Goal: Task Accomplishment & Management: Manage account settings

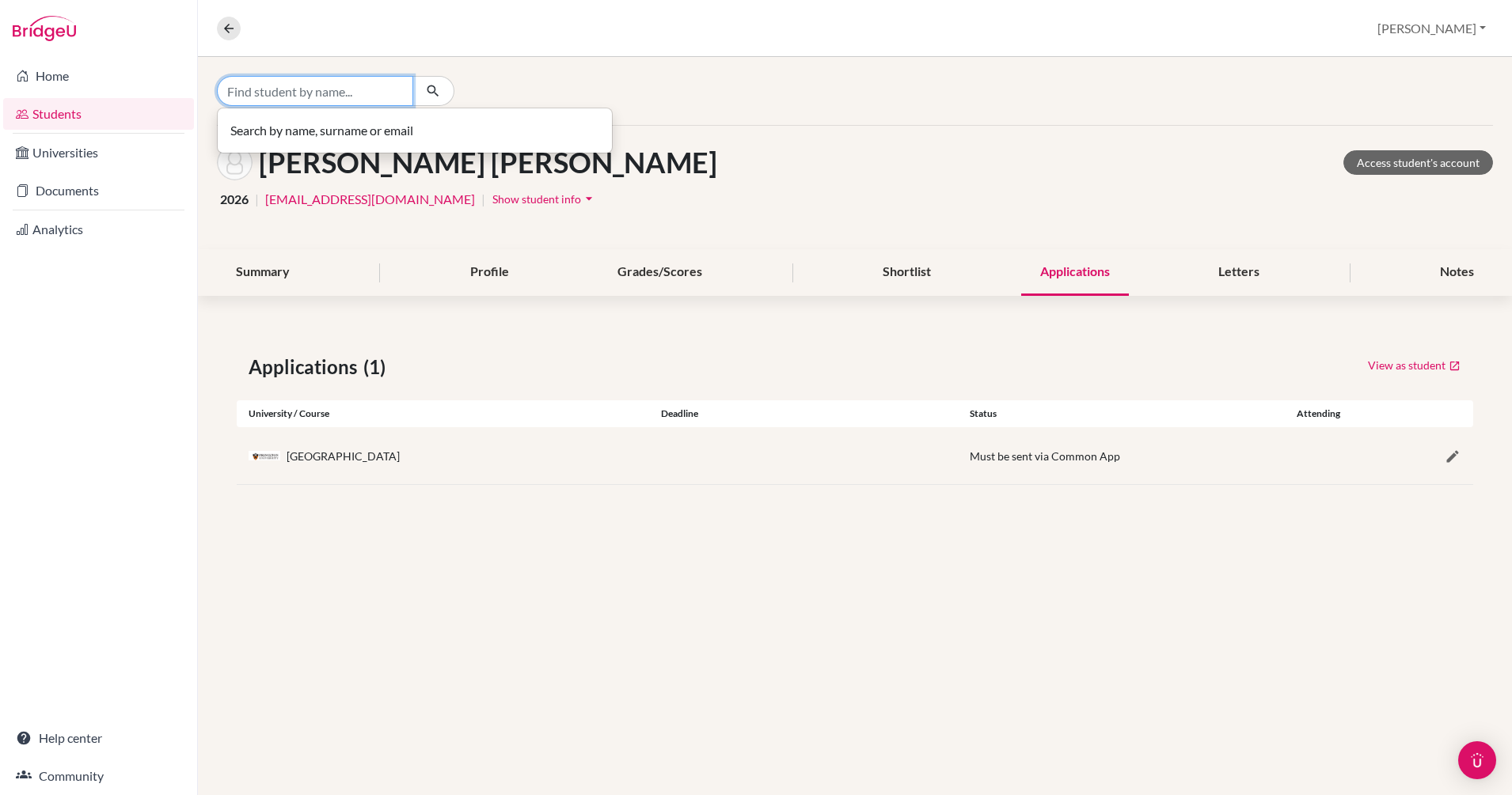
drag, startPoint x: 0, startPoint y: 0, endPoint x: 327, endPoint y: 97, distance: 341.1
click at [327, 97] on input "Find student by name..." at bounding box center [314, 91] width 196 height 30
type input "terra"
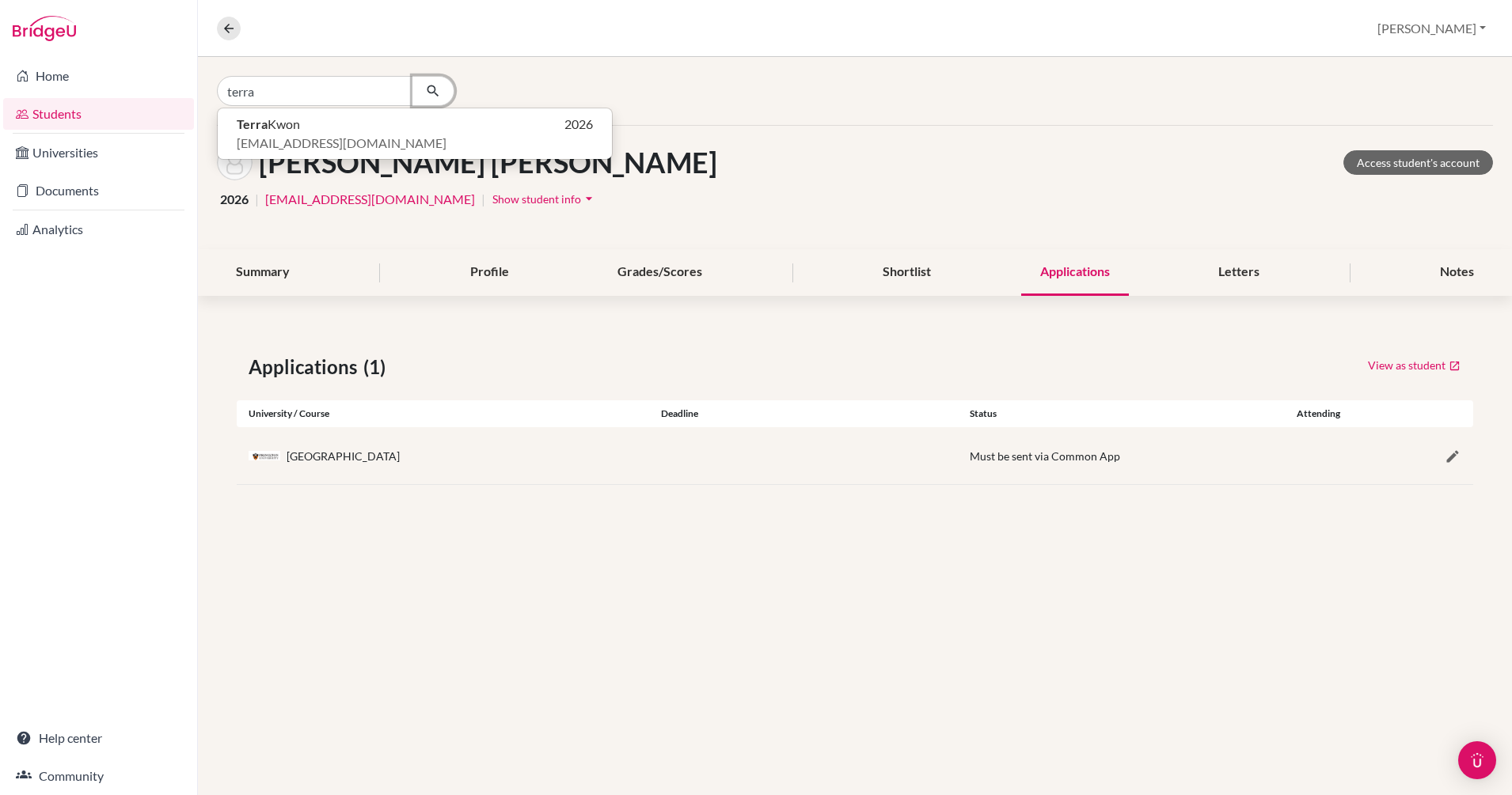
click at [434, 93] on icon "button" at bounding box center [433, 90] width 16 height 16
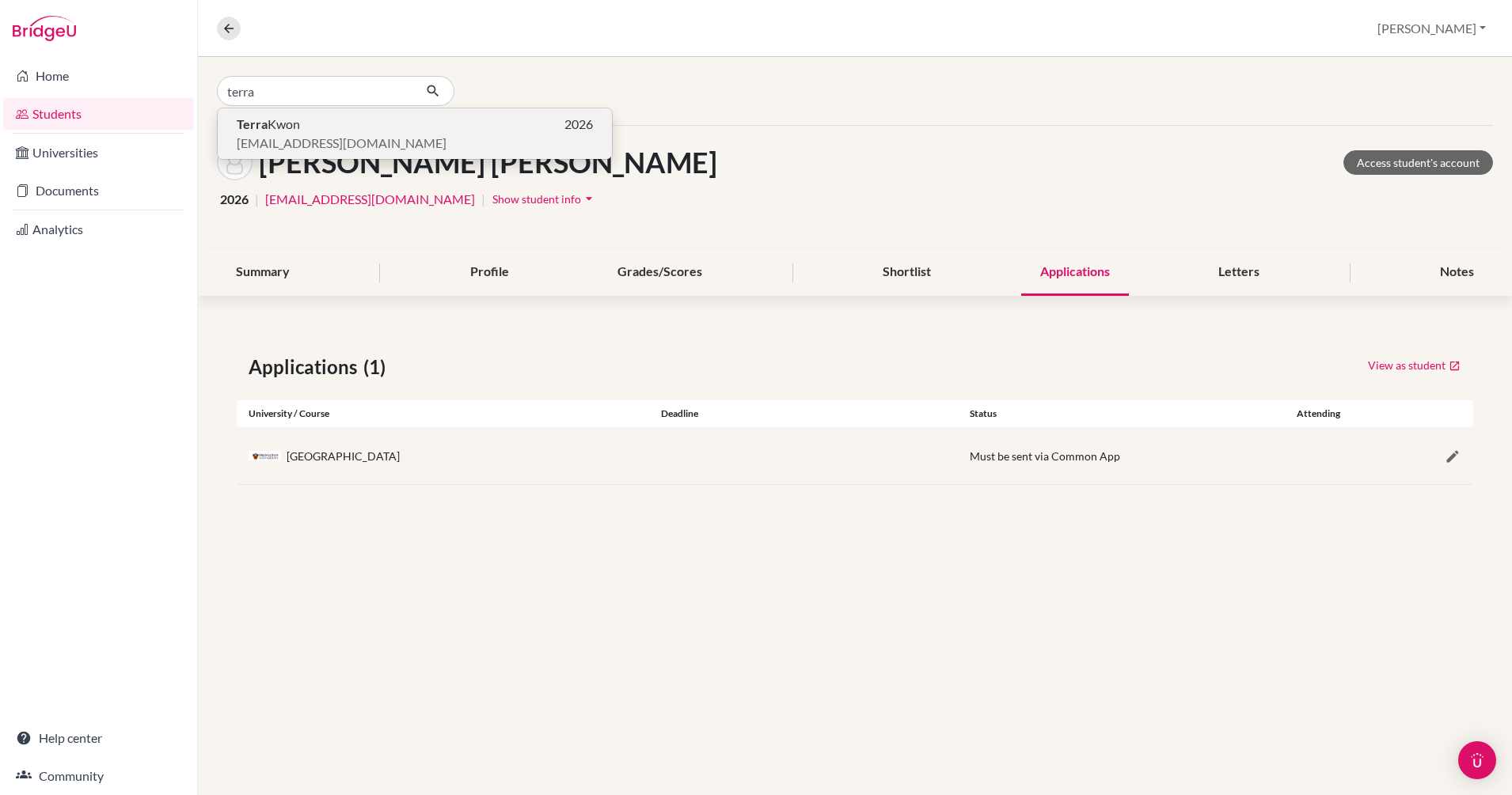
click at [290, 130] on span "Terra Kwon" at bounding box center [268, 124] width 64 height 19
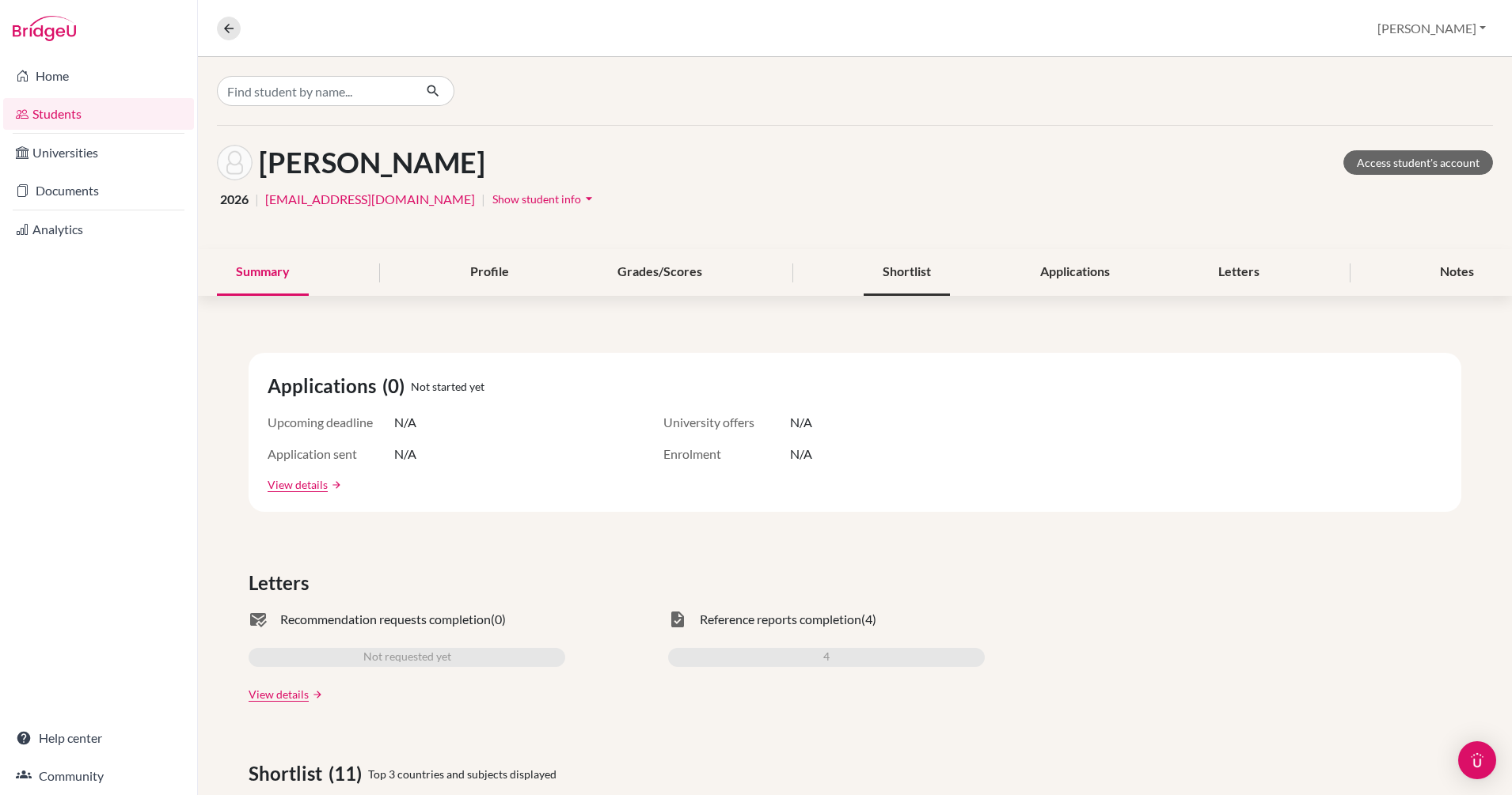
click at [919, 275] on div "Shortlist" at bounding box center [906, 272] width 86 height 46
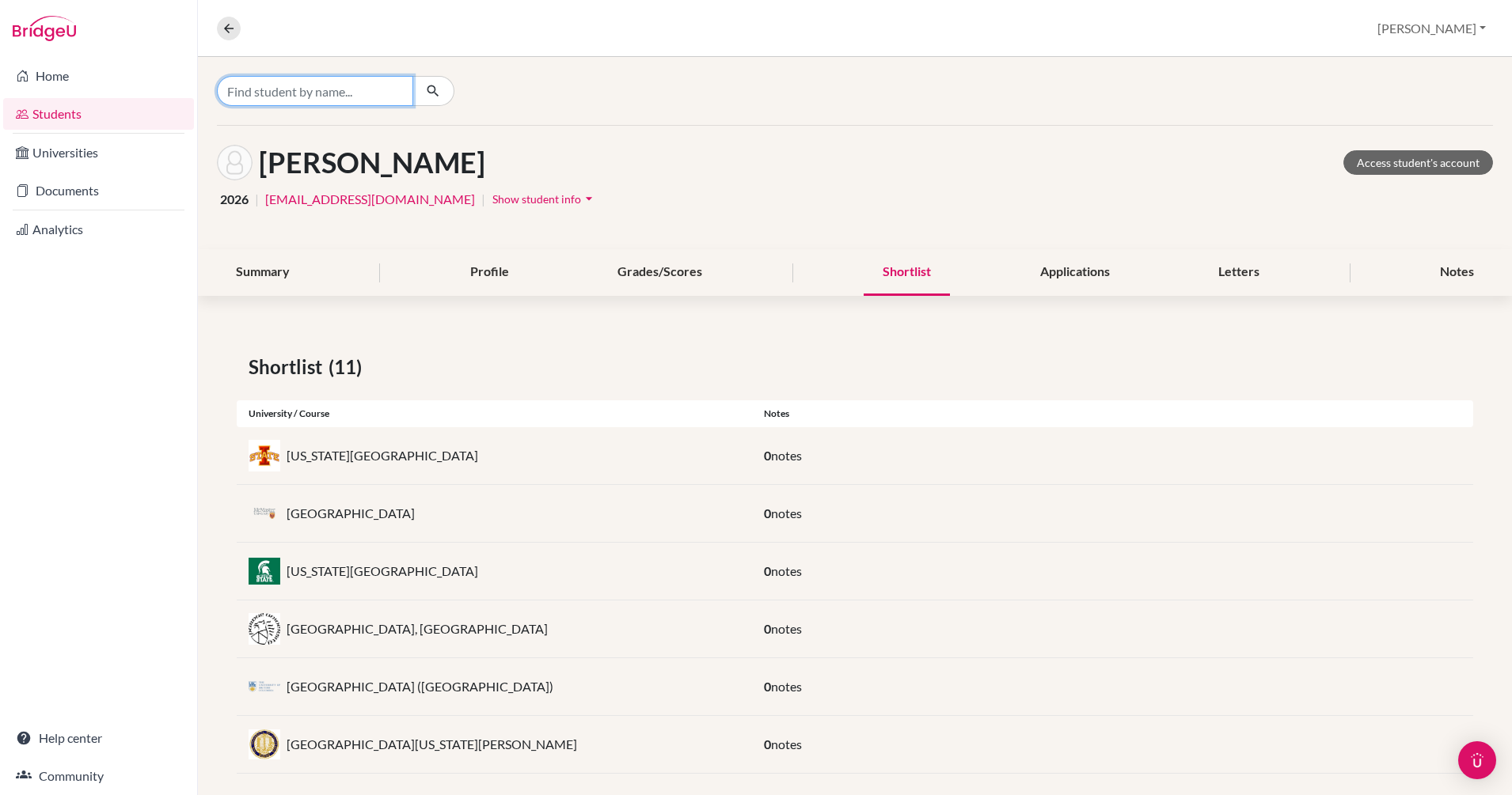
click at [348, 89] on input "Find student by name..." at bounding box center [314, 91] width 196 height 30
type input "sarah"
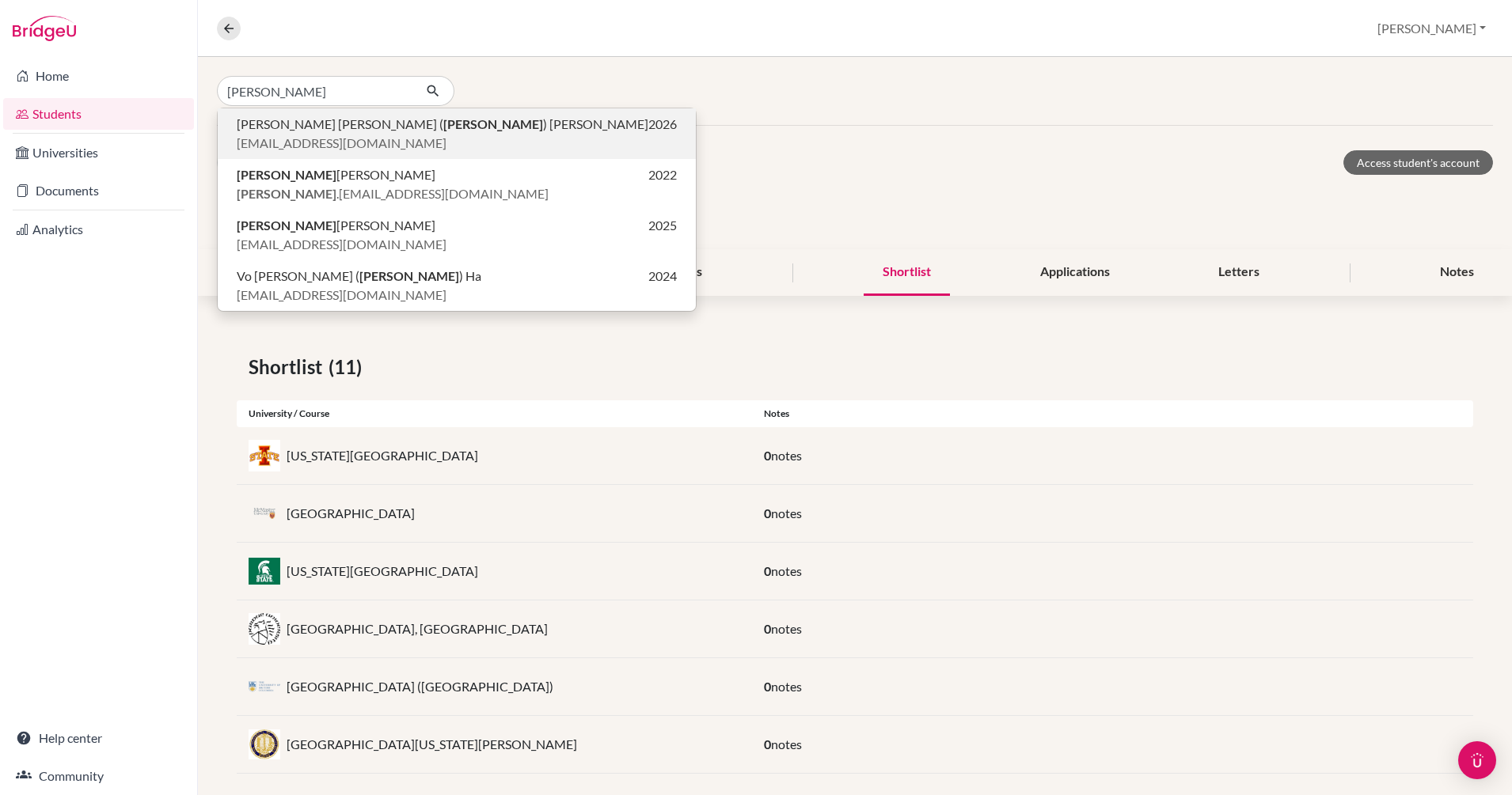
click at [379, 132] on span "Phuc Mai Khanh ( Sarah ) Nguyen" at bounding box center [442, 124] width 411 height 19
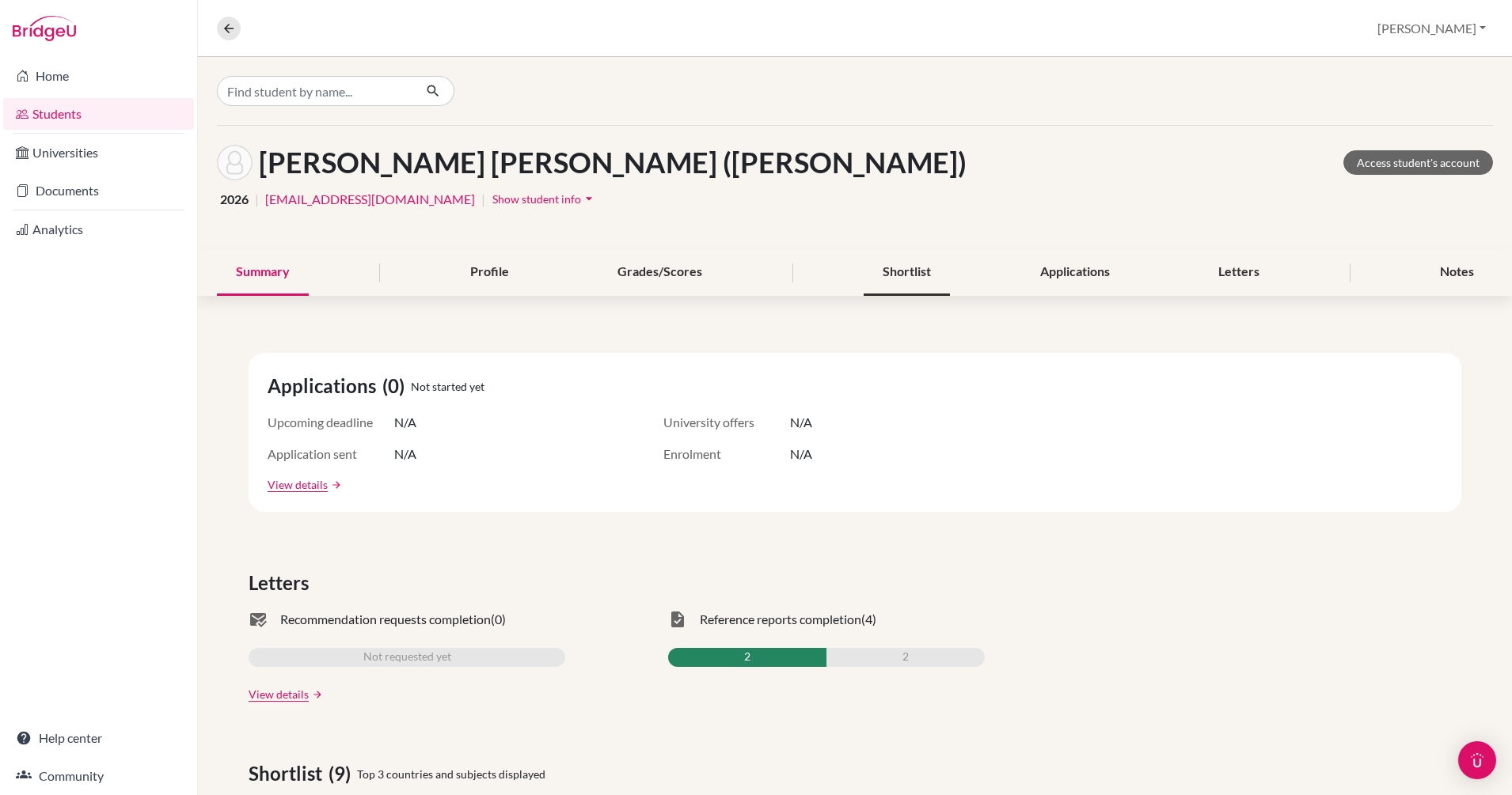
click at [905, 271] on div "Shortlist" at bounding box center [906, 272] width 86 height 46
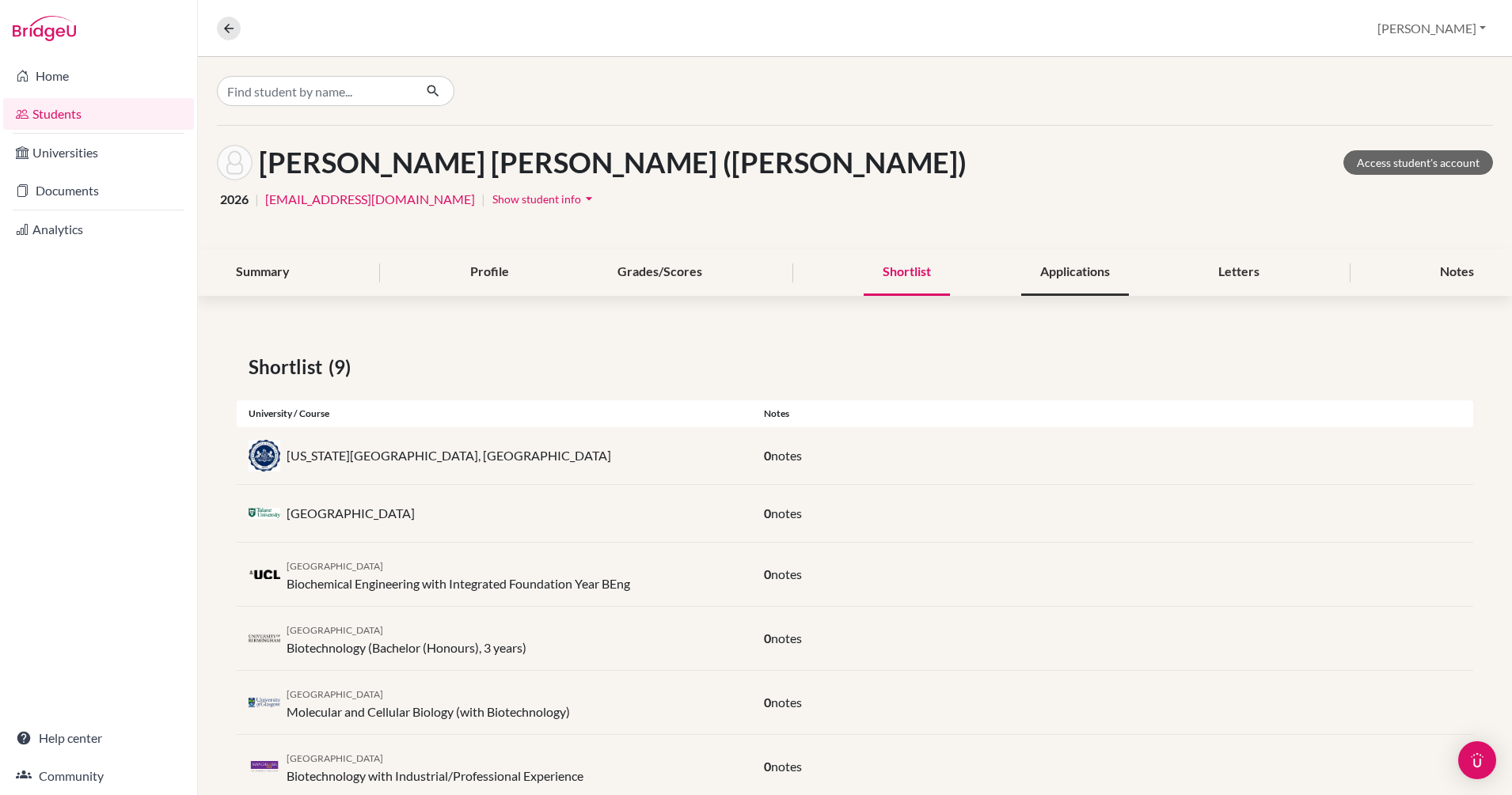
click at [1053, 271] on div "Applications" at bounding box center [1075, 272] width 108 height 46
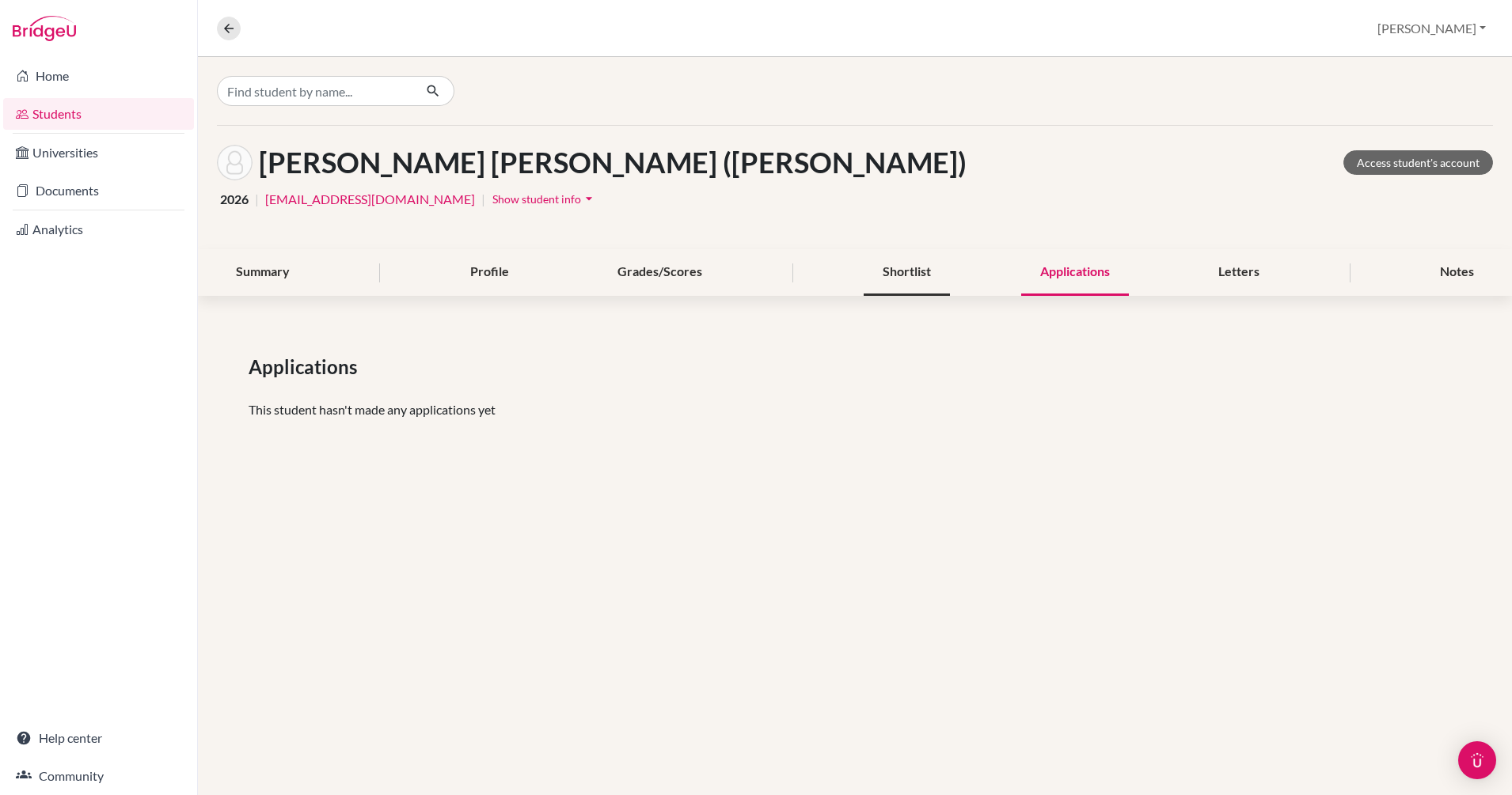
click at [903, 274] on div "Shortlist" at bounding box center [906, 272] width 86 height 46
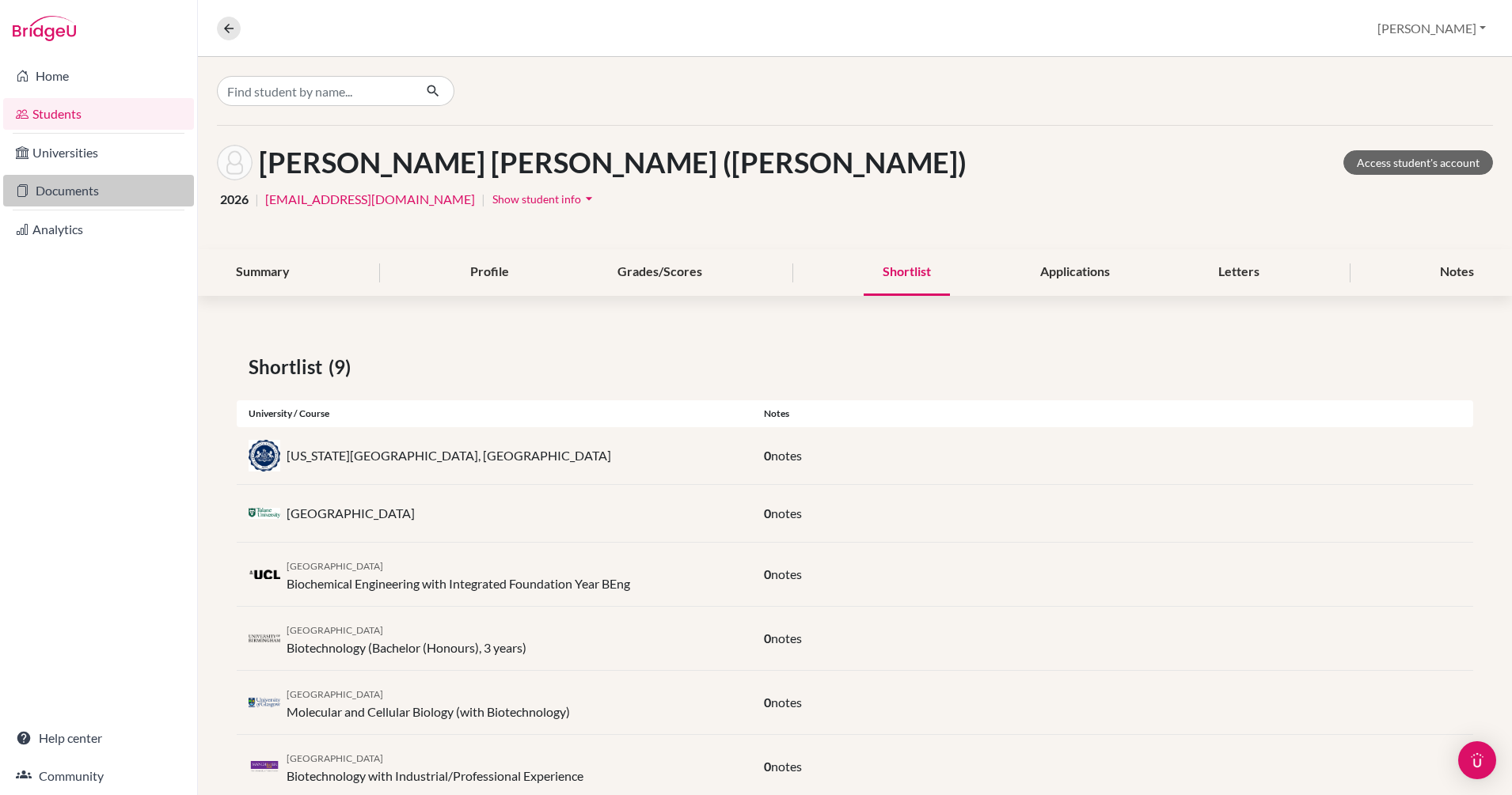
click at [62, 192] on link "Documents" at bounding box center [98, 190] width 190 height 31
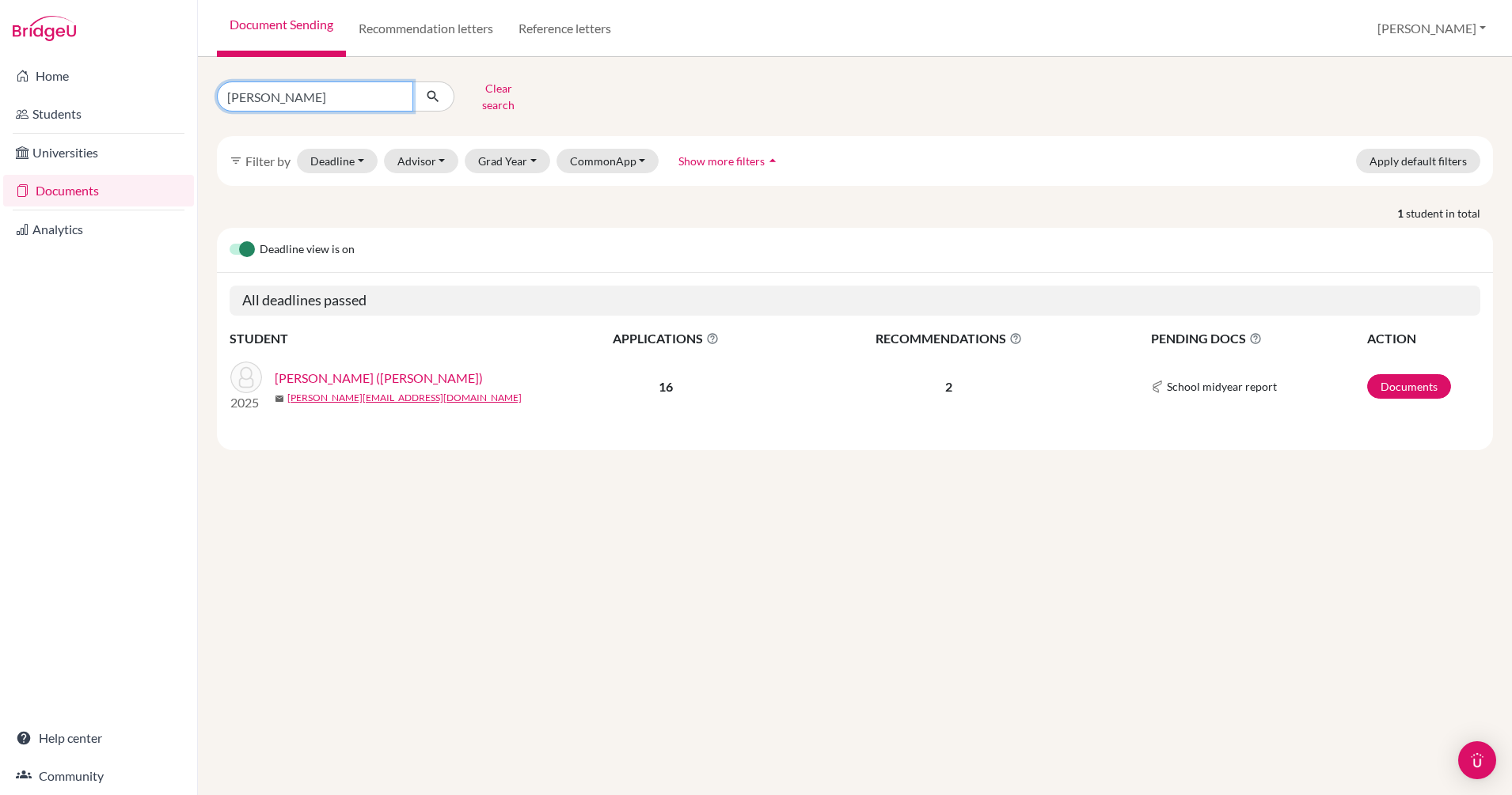
click at [316, 85] on input "robert" at bounding box center [314, 97] width 196 height 30
click at [393, 93] on input "robert" at bounding box center [314, 97] width 196 height 30
type input "anthea"
click at [427, 96] on icon "submit" at bounding box center [433, 96] width 16 height 16
click at [327, 369] on link "Neo, Anthea" at bounding box center [309, 378] width 68 height 19
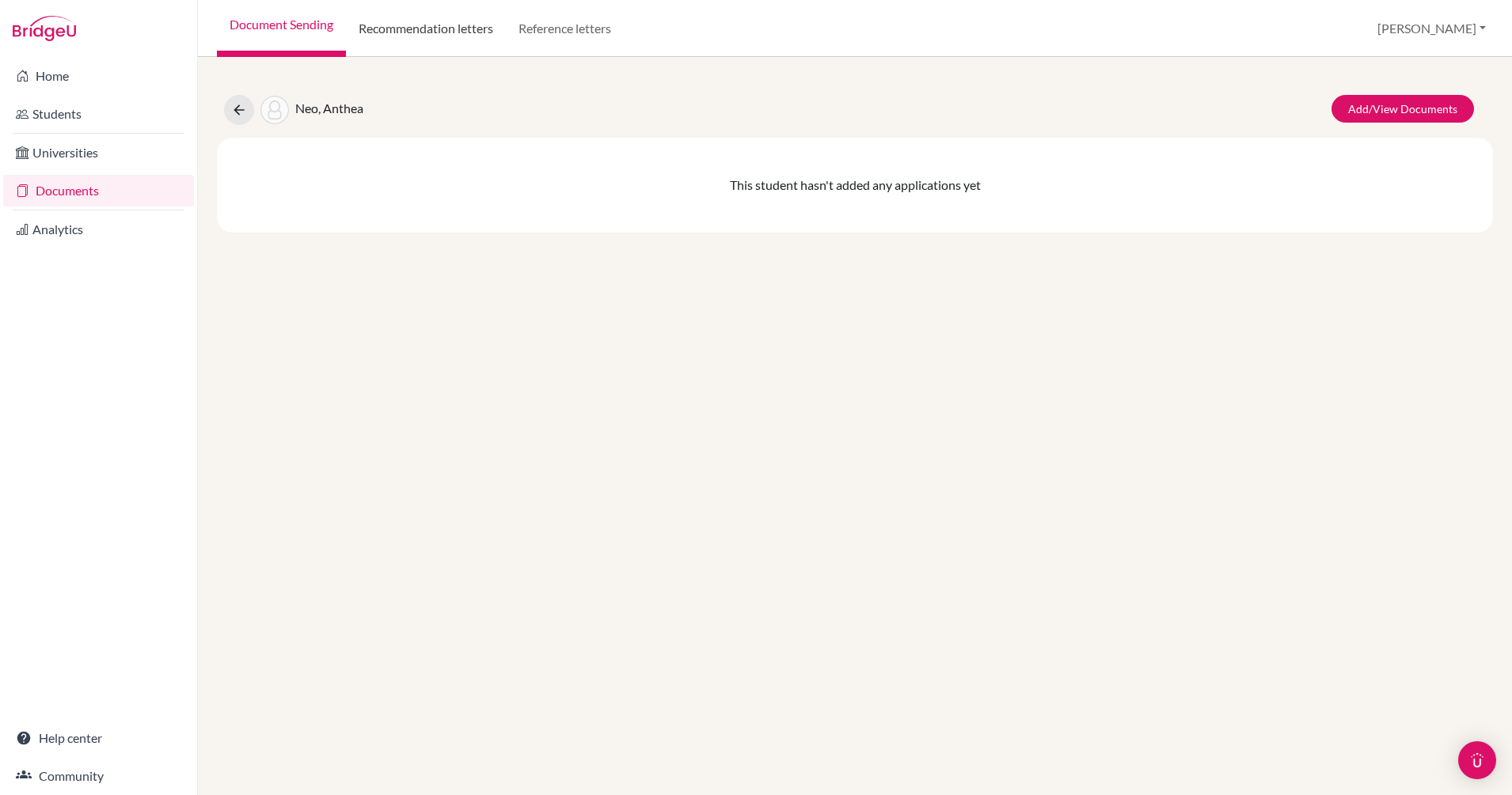
click at [430, 24] on link "Recommendation letters" at bounding box center [425, 28] width 160 height 57
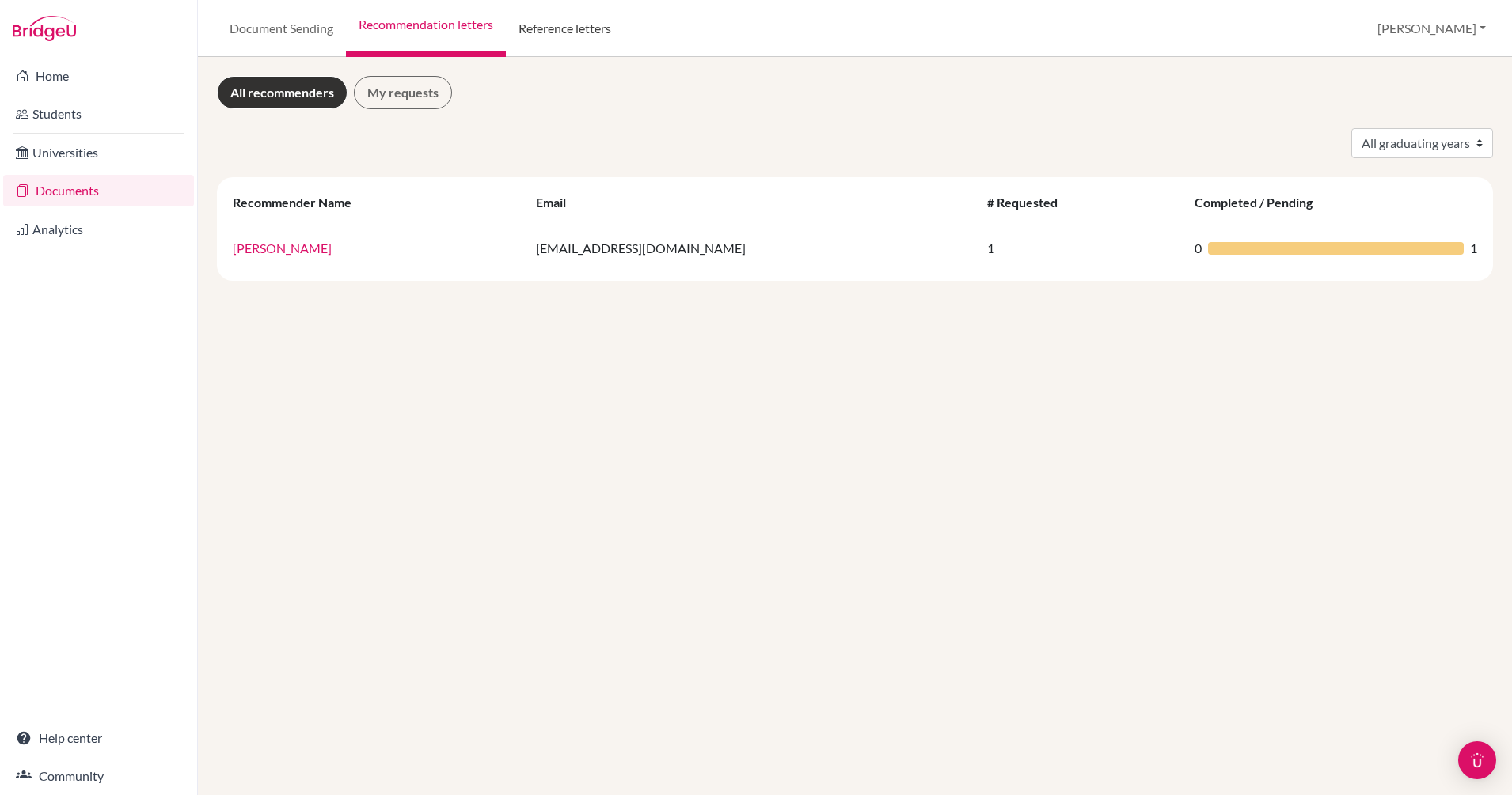
click at [580, 27] on link "Reference letters" at bounding box center [564, 28] width 118 height 57
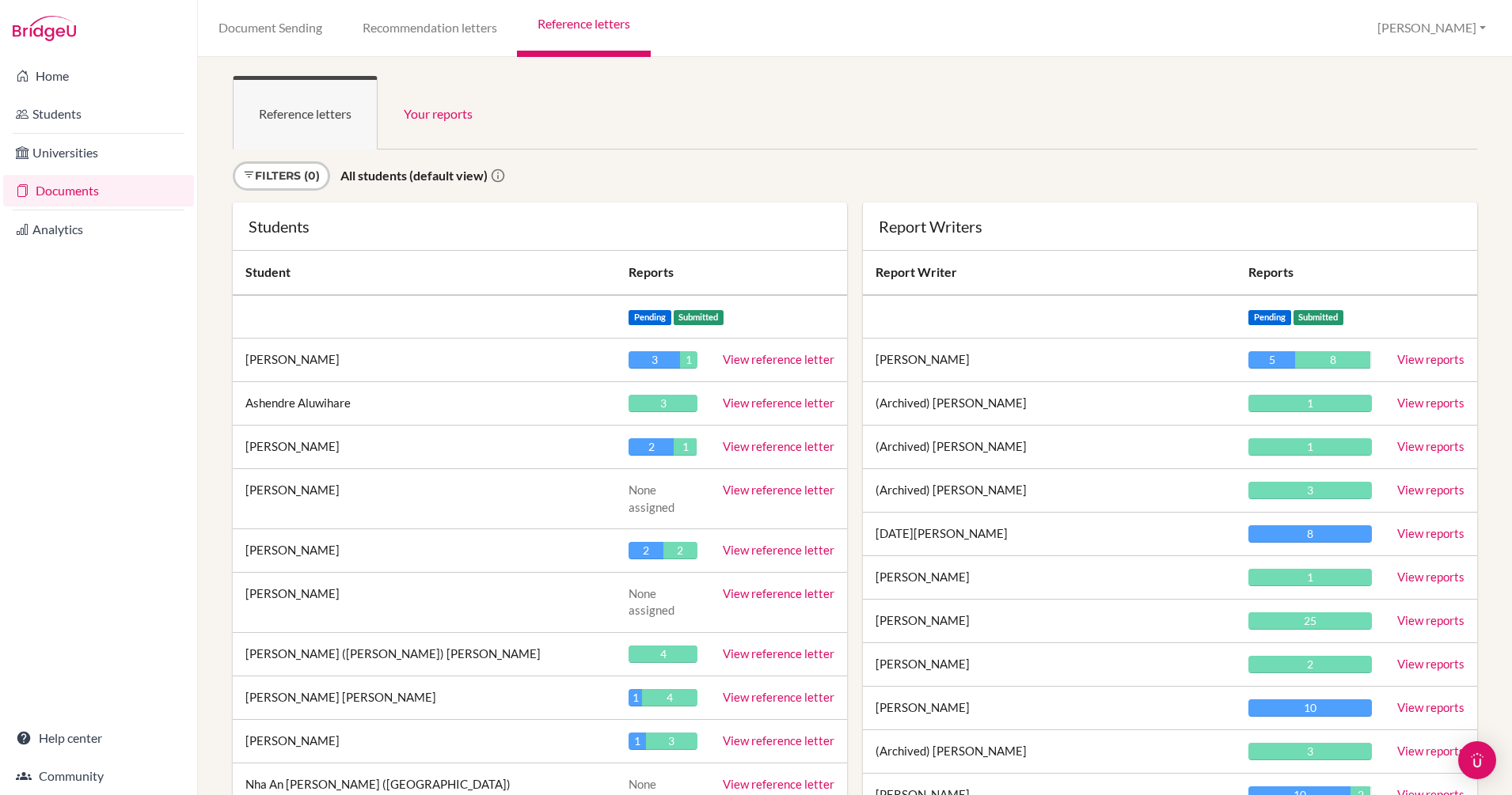
scroll to position [15239, 0]
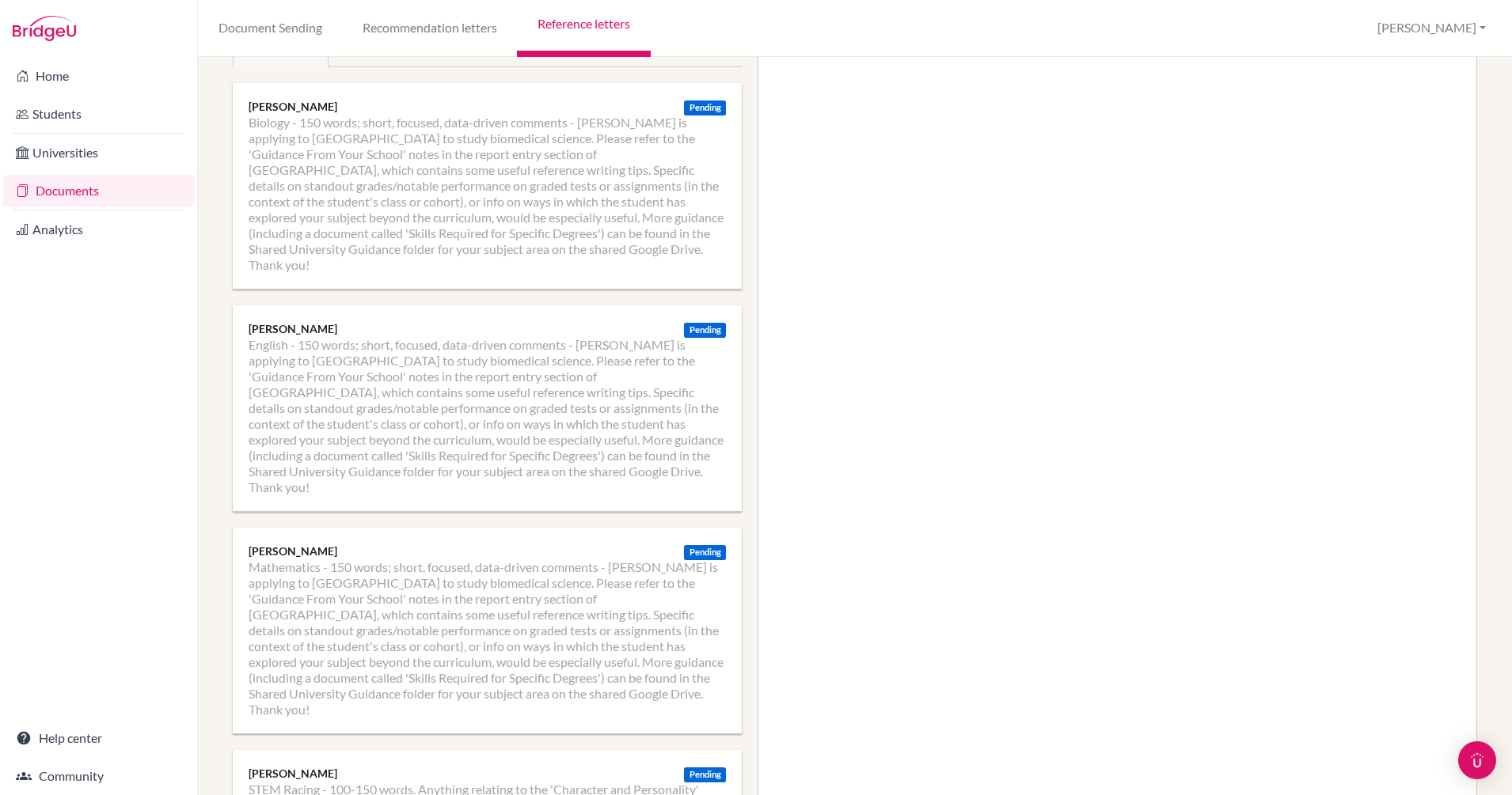
scroll to position [303, 0]
